Goal: Transaction & Acquisition: Purchase product/service

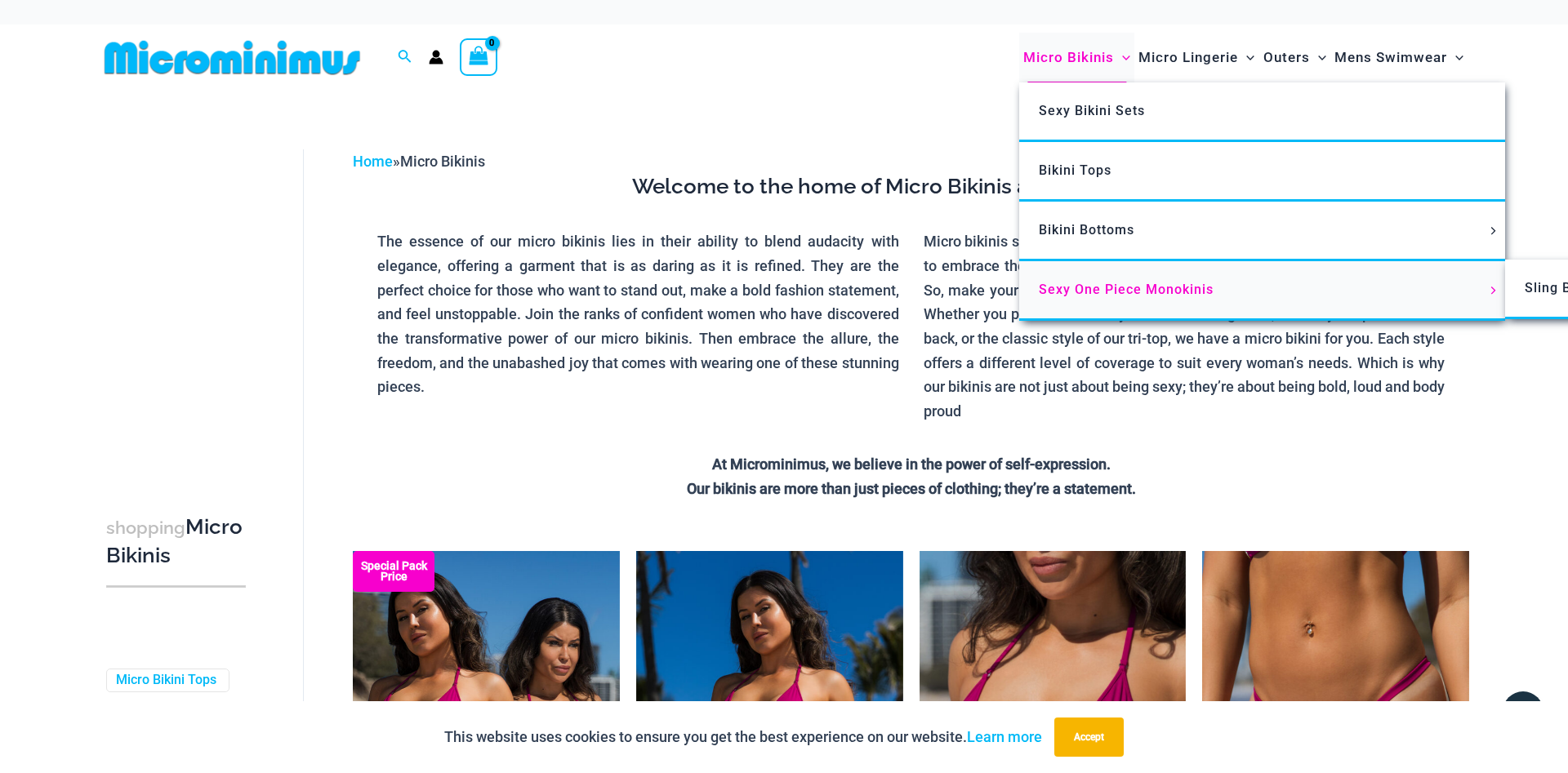
click at [1147, 288] on span "Sexy One Piece Monokinis" at bounding box center [1126, 290] width 175 height 15
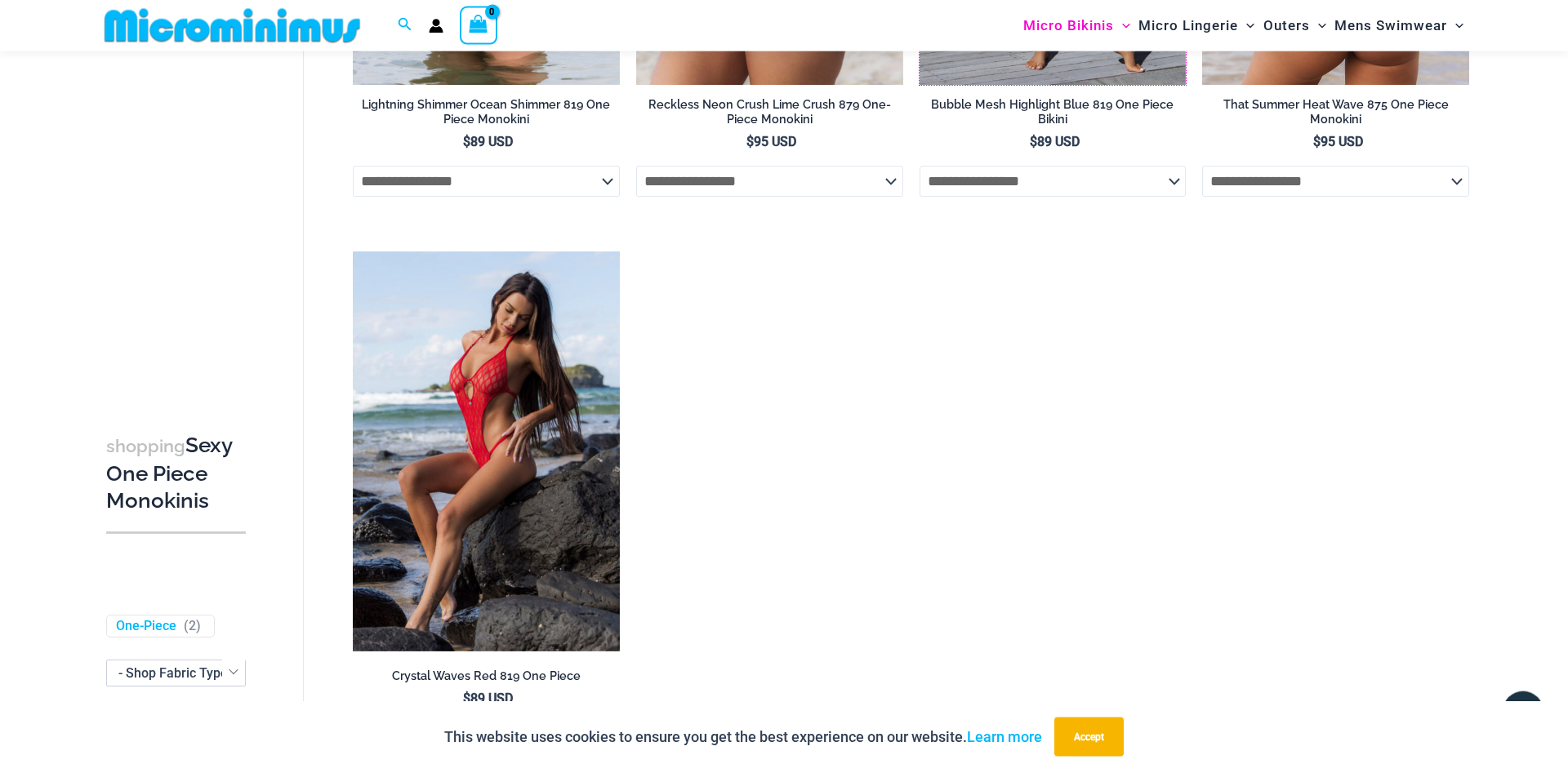
scroll to position [2822, 0]
